Goal: Find specific page/section: Find specific page/section

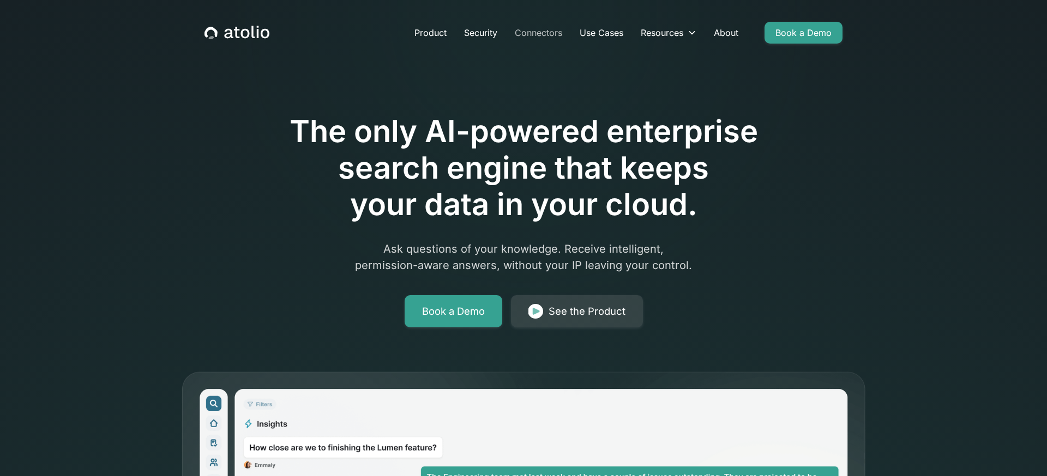
click at [519, 31] on link "Connectors" at bounding box center [538, 33] width 65 height 22
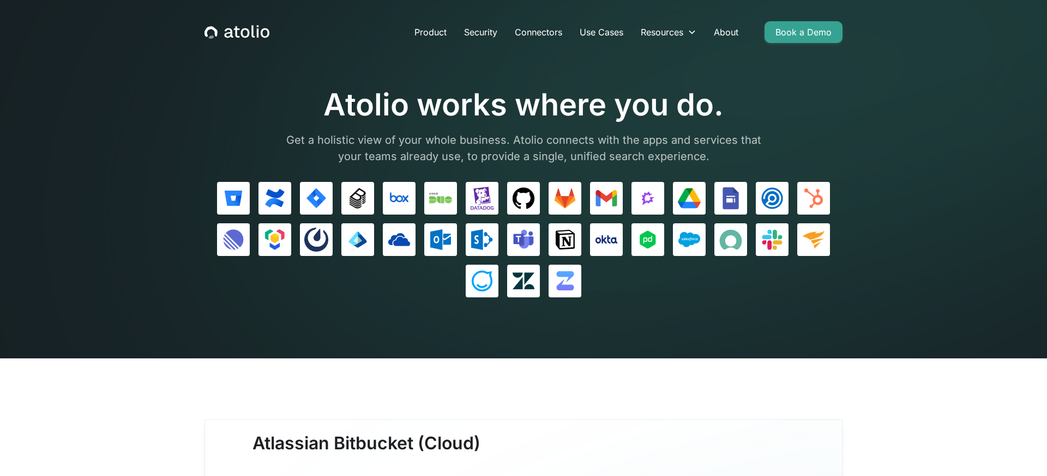
scroll to position [2, 0]
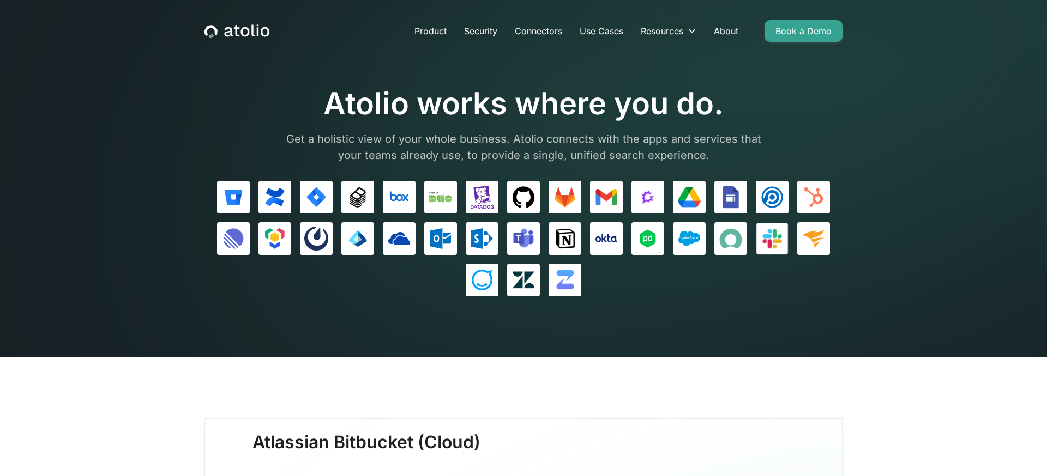
click at [763, 245] on img at bounding box center [771, 238] width 23 height 23
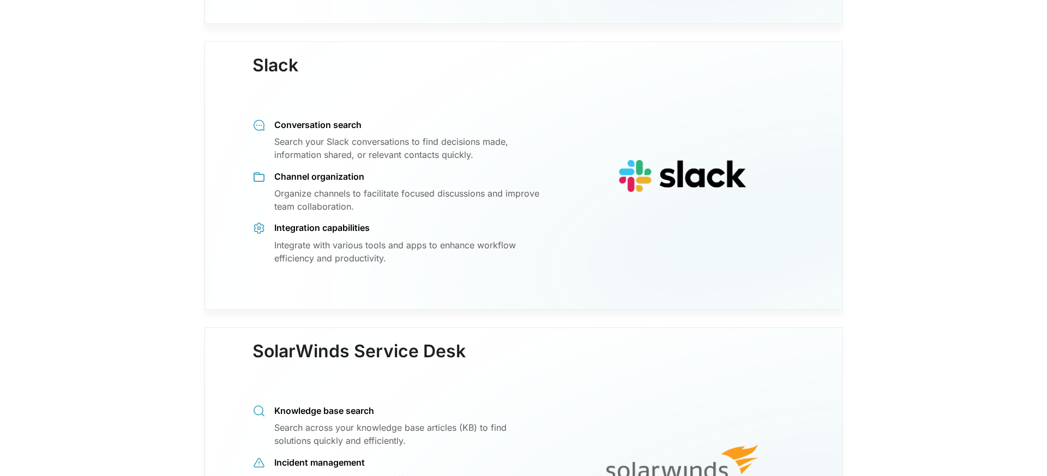
scroll to position [8577, 0]
